Goal: Unclear: Browse casually

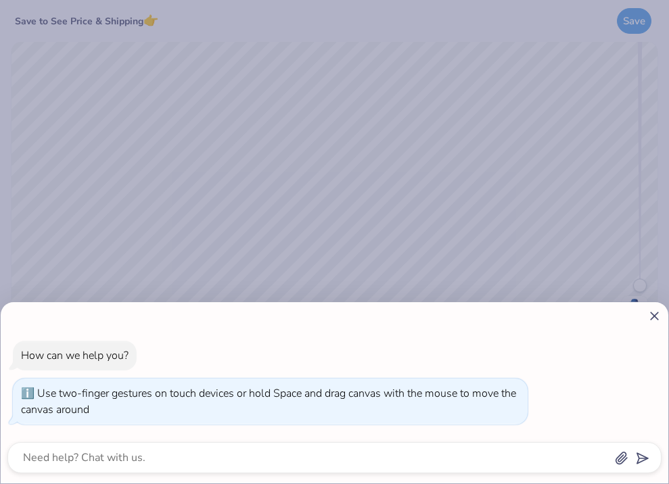
drag, startPoint x: 638, startPoint y: 285, endPoint x: 641, endPoint y: 356, distance: 71.7
click at [570, 356] on body "Save to See Price & Shipping 👉 Save Image AI Stuck? Designs Add Text Upload Gre…" at bounding box center [334, 242] width 669 height 484
click at [570, 316] on line at bounding box center [653, 315] width 7 height 7
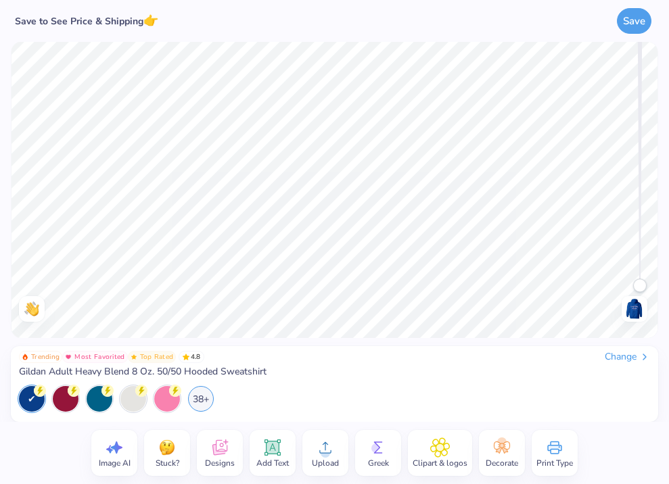
click at [219, 456] on icon at bounding box center [220, 447] width 20 height 20
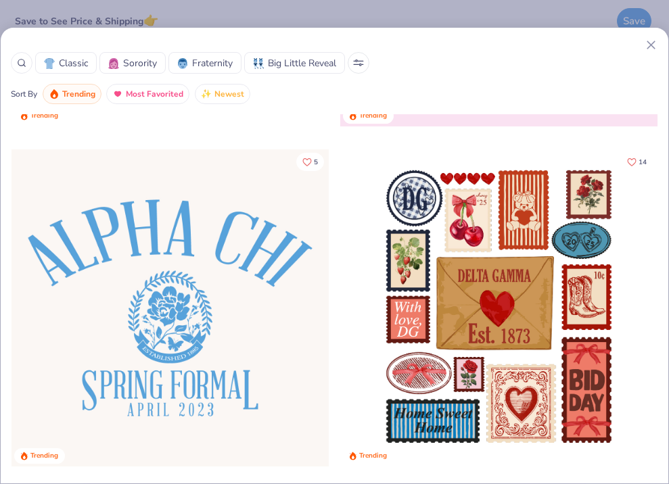
scroll to position [683, 0]
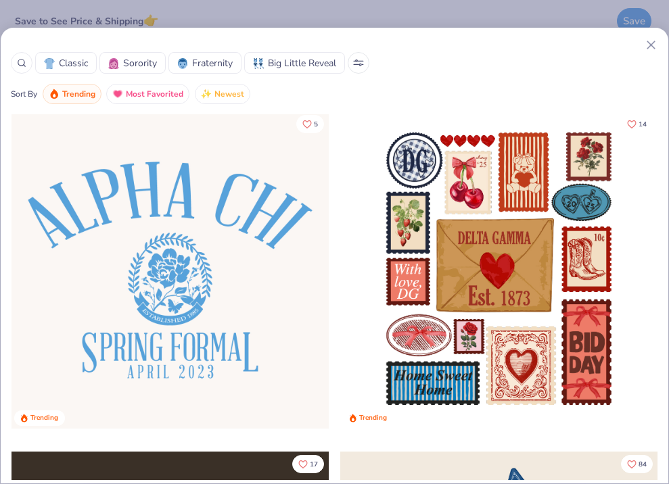
click at [466, 189] on div at bounding box center [498, 270] width 317 height 317
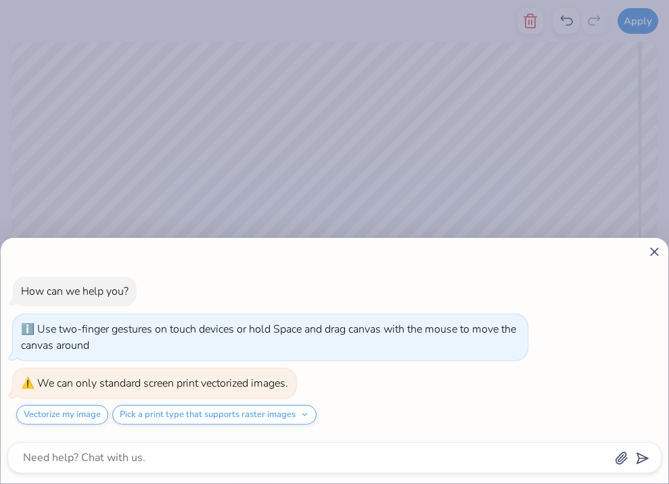
click at [570, 253] on icon at bounding box center [654, 252] width 14 height 14
type textarea "x"
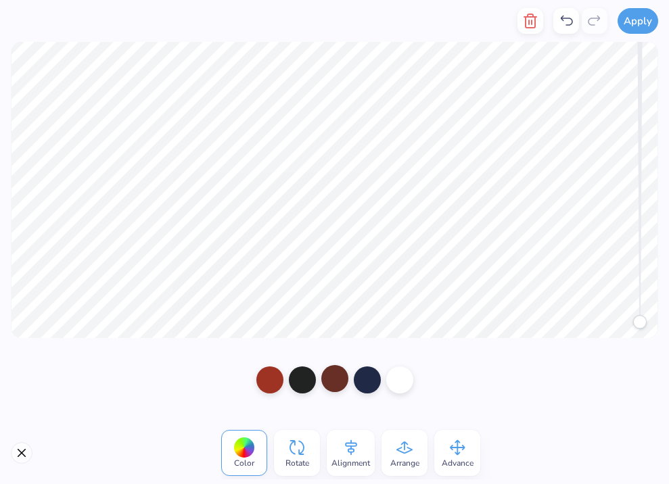
click at [337, 379] on div at bounding box center [334, 378] width 27 height 27
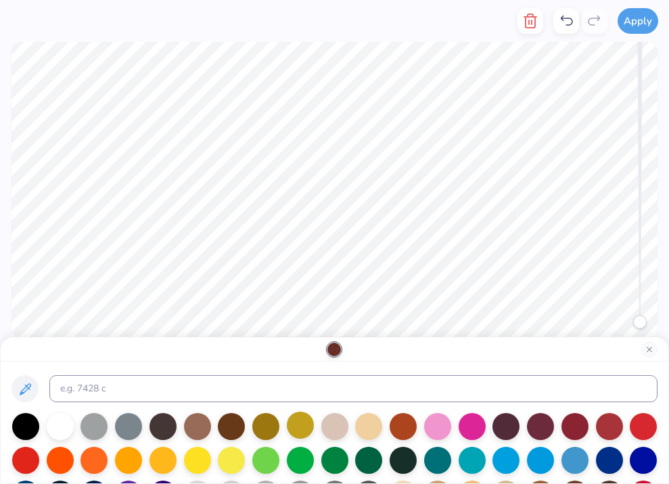
click at [295, 433] on div at bounding box center [300, 425] width 27 height 27
click at [15, 424] on div at bounding box center [25, 425] width 27 height 27
